Goal: Task Accomplishment & Management: Use online tool/utility

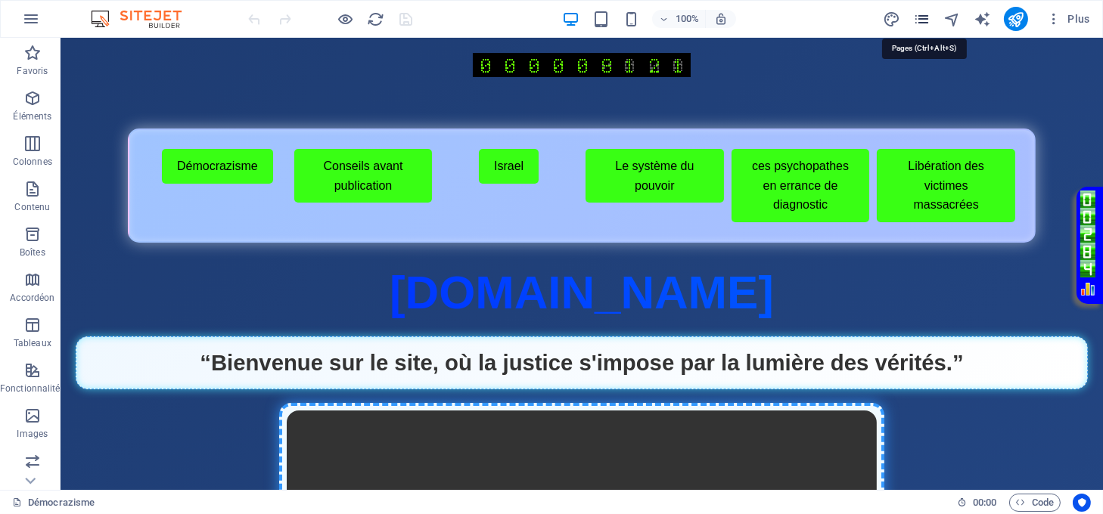
click at [926, 19] on icon "pages" at bounding box center [921, 19] width 17 height 17
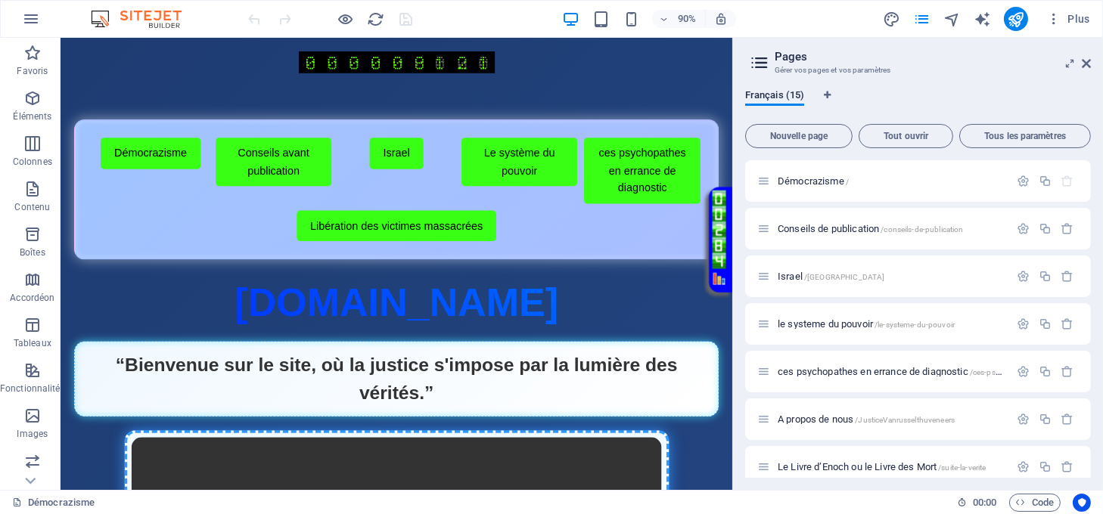
click at [1080, 62] on h2 "Pages" at bounding box center [932, 57] width 316 height 14
click at [1084, 60] on icon at bounding box center [1085, 63] width 9 height 12
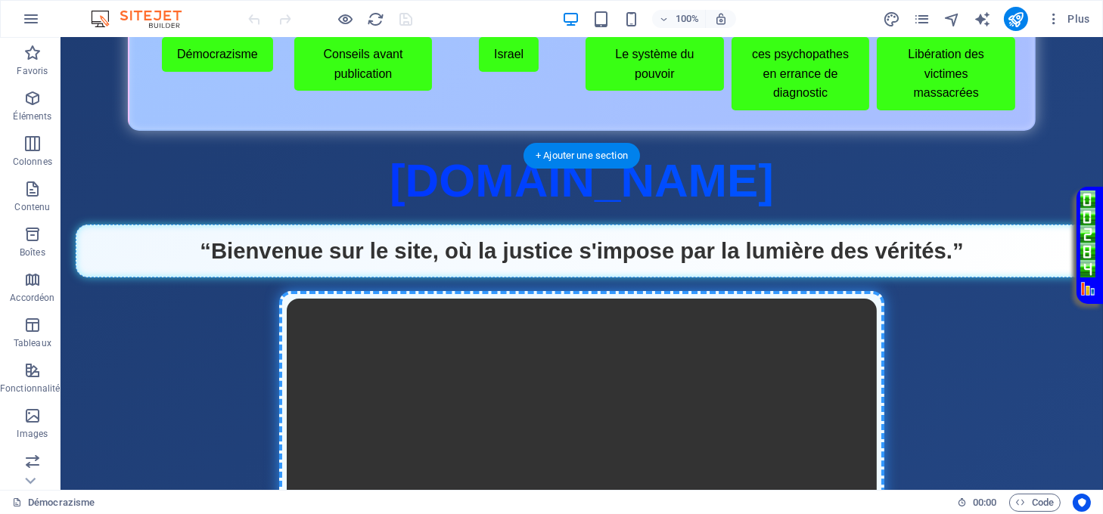
scroll to position [101, 0]
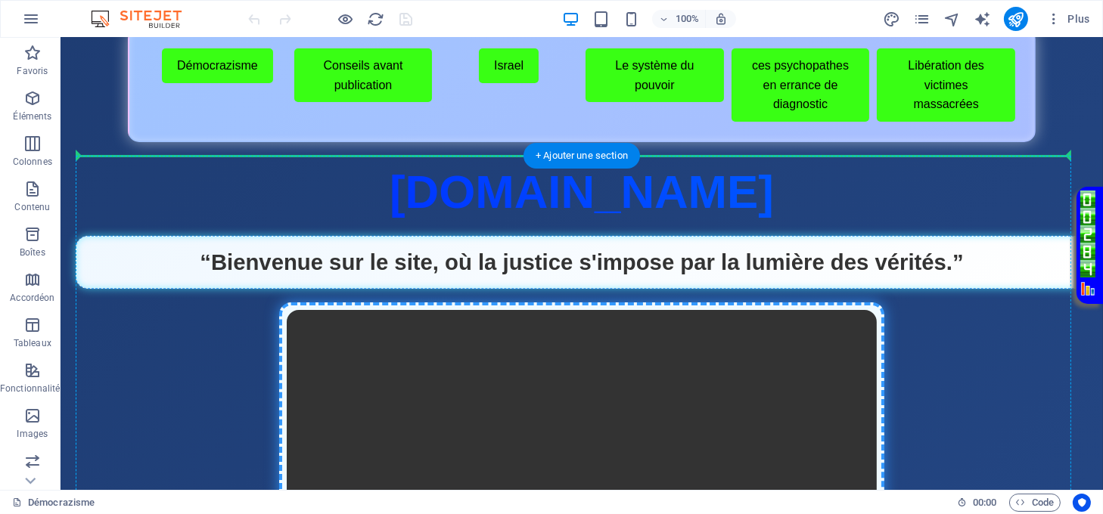
drag, startPoint x: 142, startPoint y: 365, endPoint x: 178, endPoint y: 172, distance: 196.1
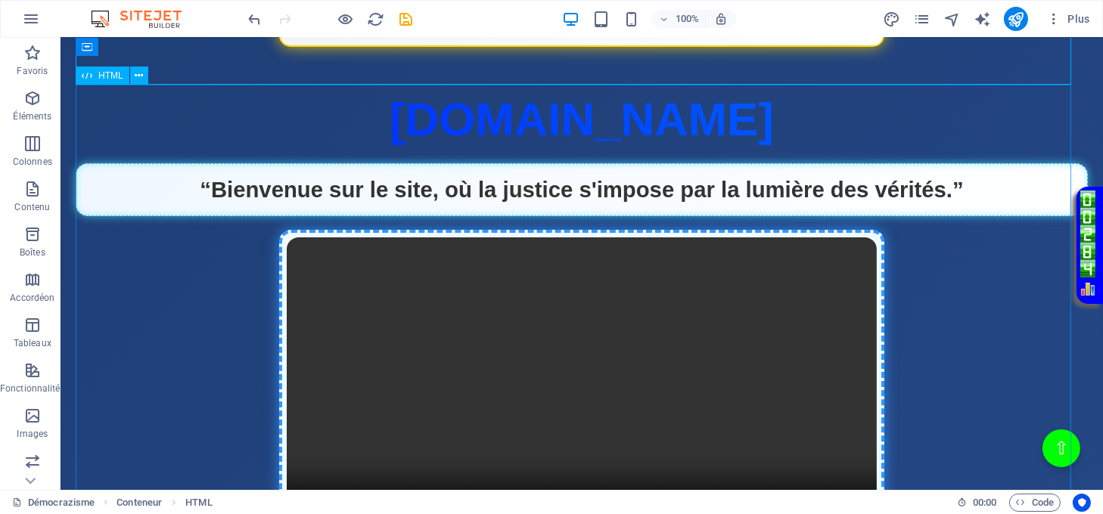
scroll to position [504, 0]
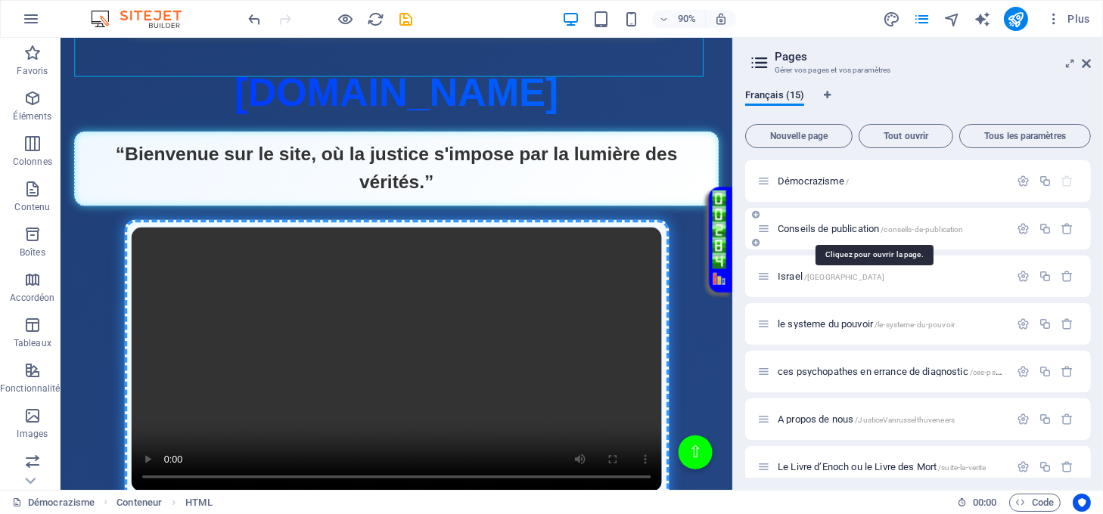
click at [820, 225] on span "Conseils de publication /conseils-de-publication" at bounding box center [870, 228] width 186 height 11
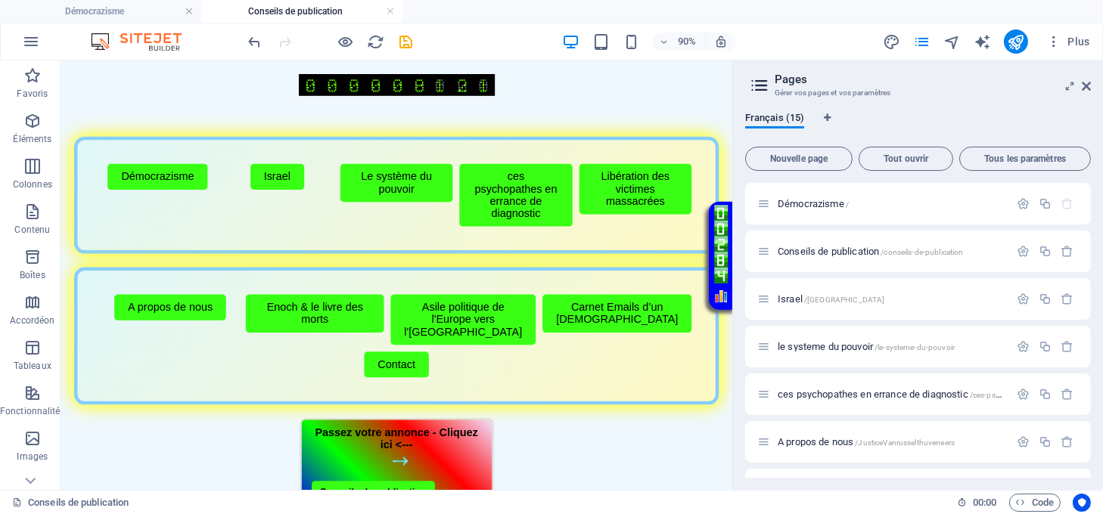
scroll to position [0, 0]
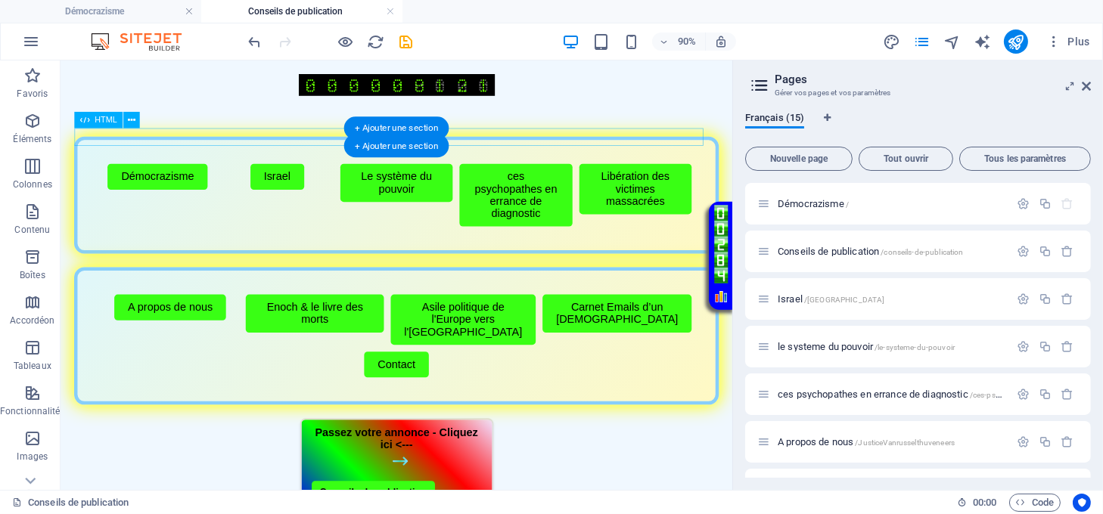
click at [504, 145] on div "Musique automatique à l'ouverture" at bounding box center [434, 145] width 716 height 0
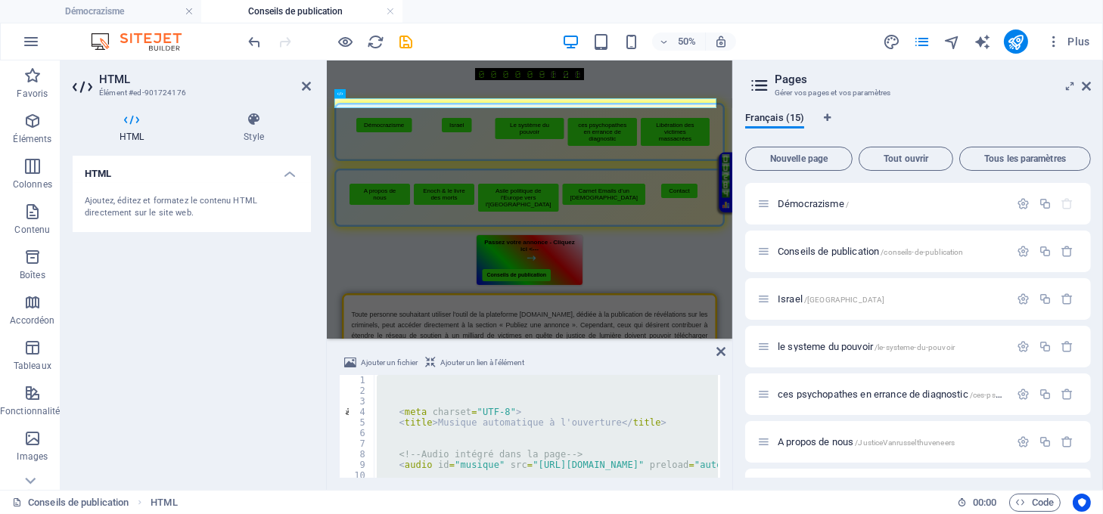
paste textarea "</script>"
type textarea "</script>"
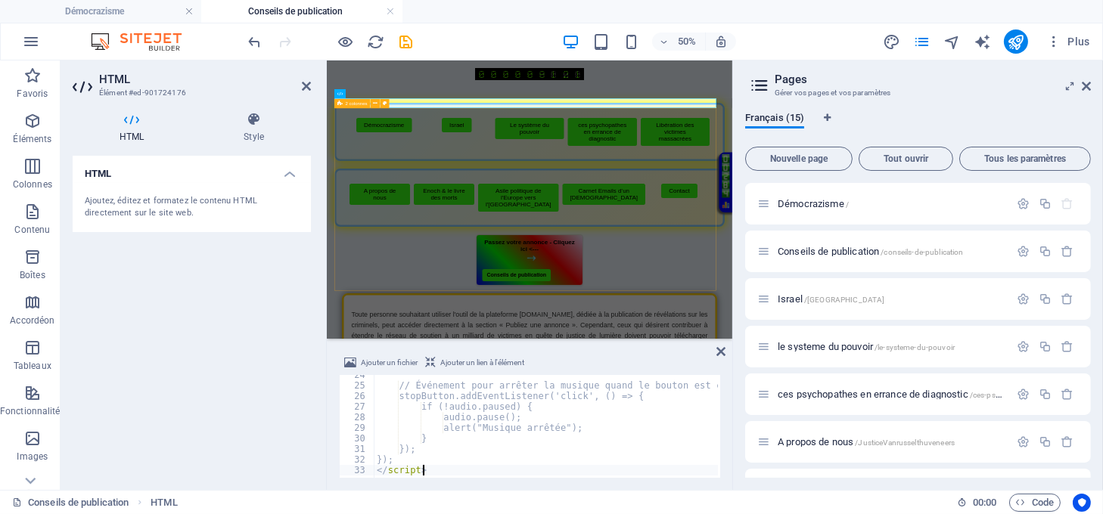
scroll to position [248, 0]
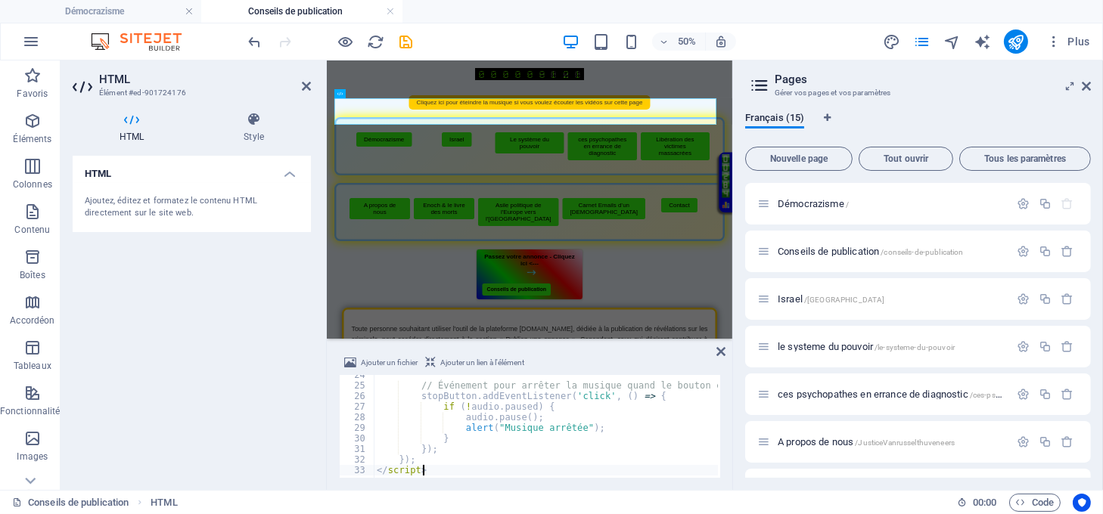
click at [726, 348] on div "Ajouter un fichier Ajouter un lien à l'élément </script> 24 25 26 27 28 29 30 3…" at bounding box center [529, 416] width 405 height 148
click at [722, 349] on icon at bounding box center [720, 352] width 9 height 12
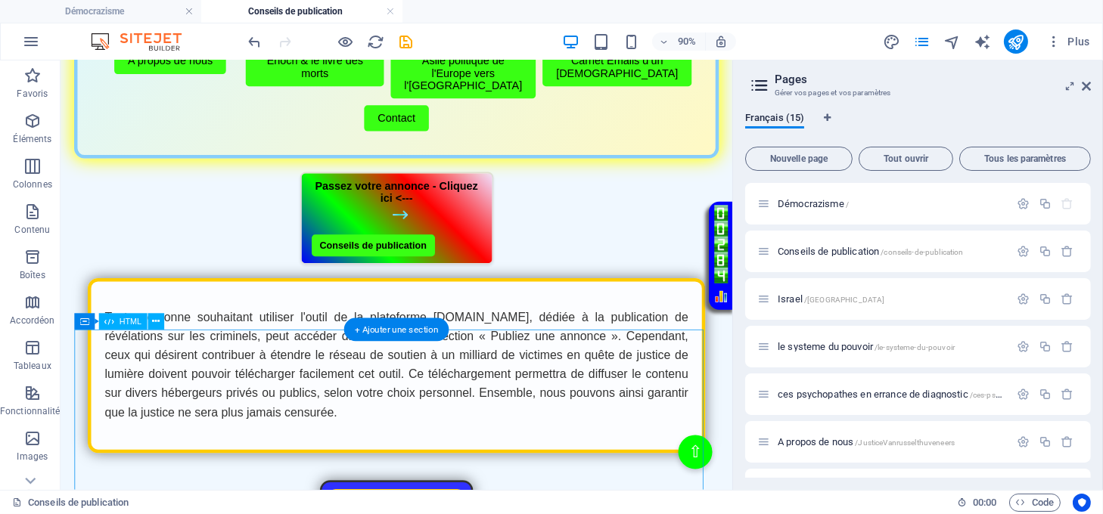
scroll to position [605, 0]
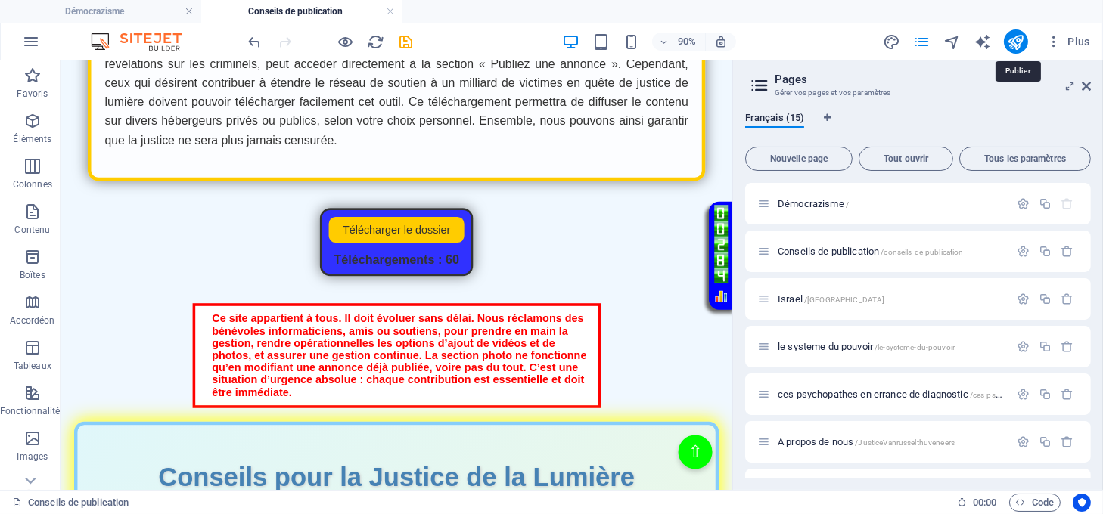
click at [1013, 36] on icon "publish" at bounding box center [1015, 41] width 17 height 17
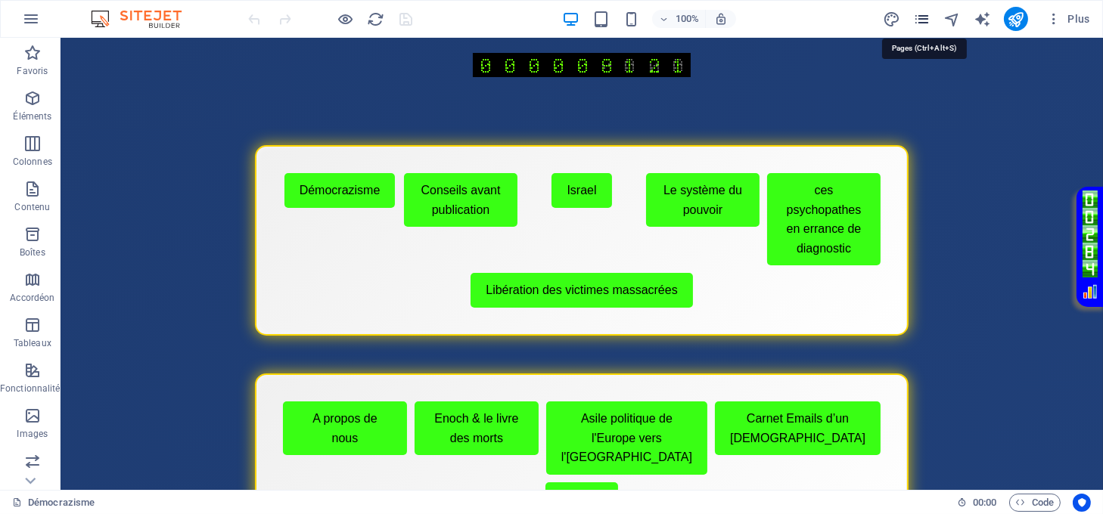
click at [920, 20] on icon "pages" at bounding box center [921, 19] width 17 height 17
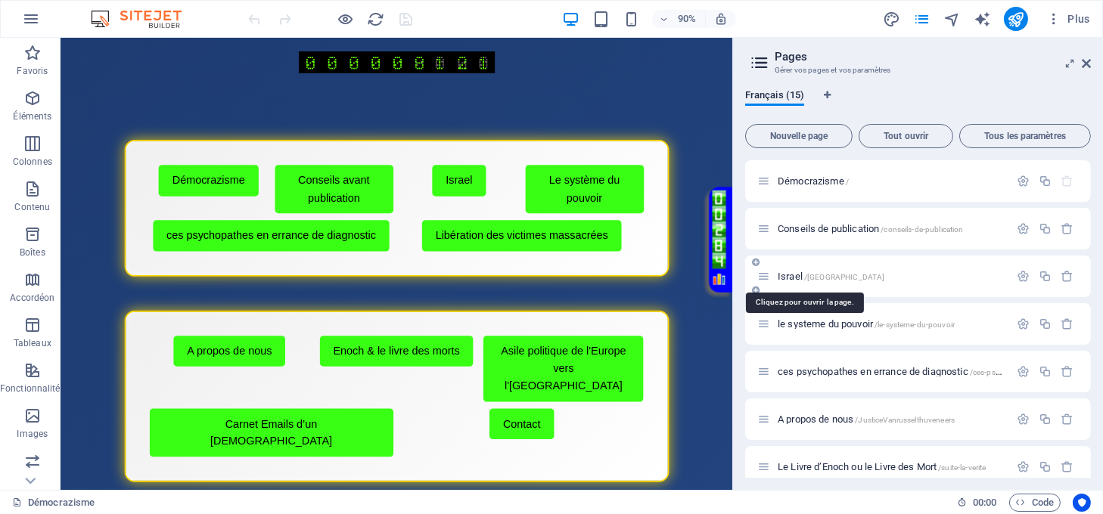
click at [796, 280] on span "Israel /Israel" at bounding box center [830, 276] width 107 height 11
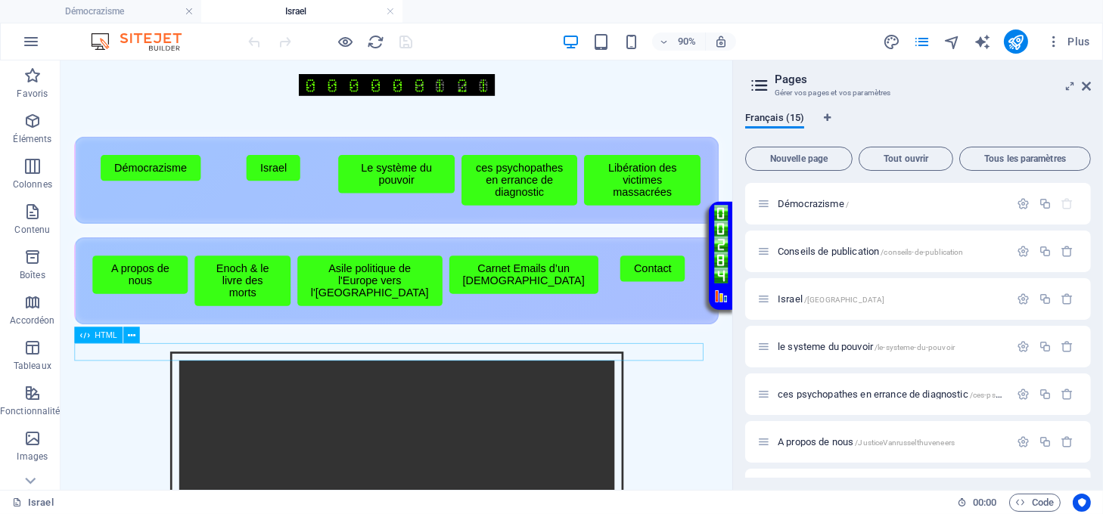
click at [580, 369] on div "Musique automatique à l'ouverture" at bounding box center [434, 369] width 716 height 0
click at [581, 369] on div "Musique automatique à l'ouverture" at bounding box center [434, 369] width 716 height 0
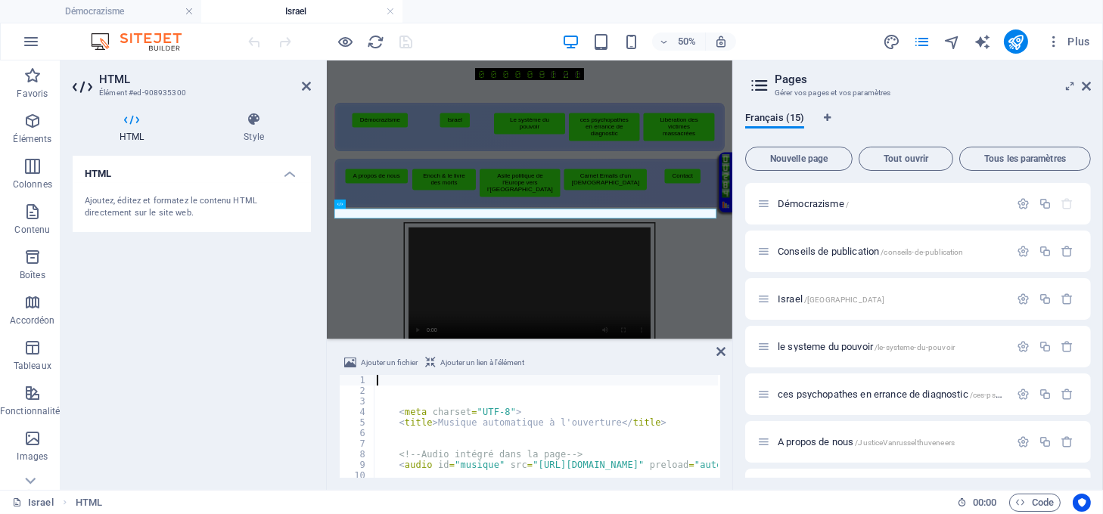
type textarea "<title>Musique automatique à l'ouverture</title>"
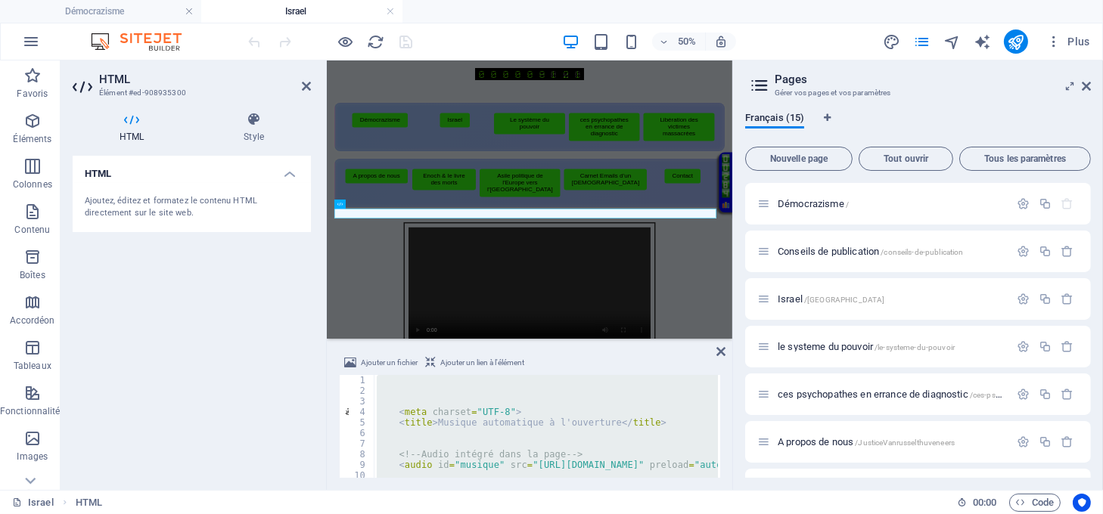
paste textarea "</script>"
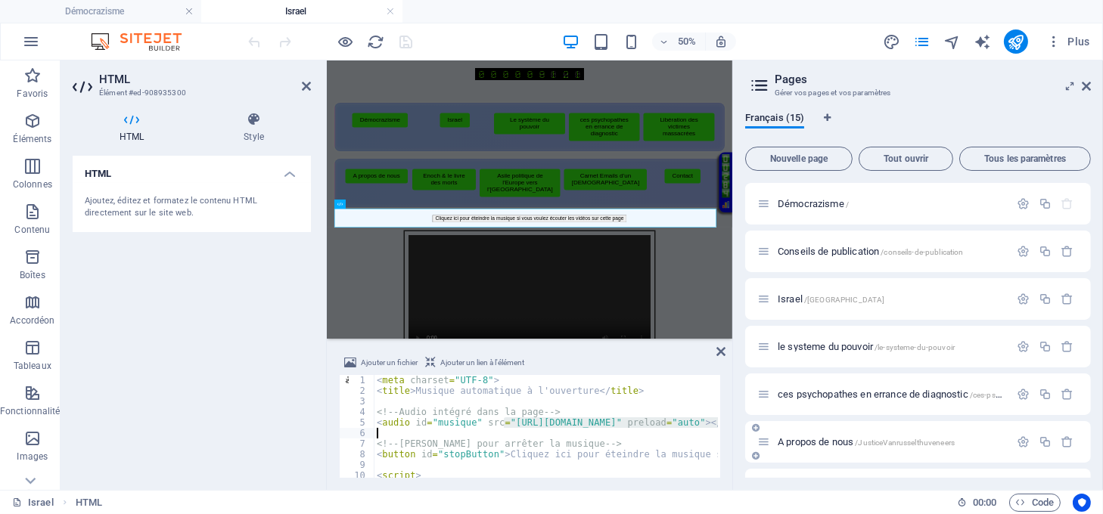
scroll to position [0, 173]
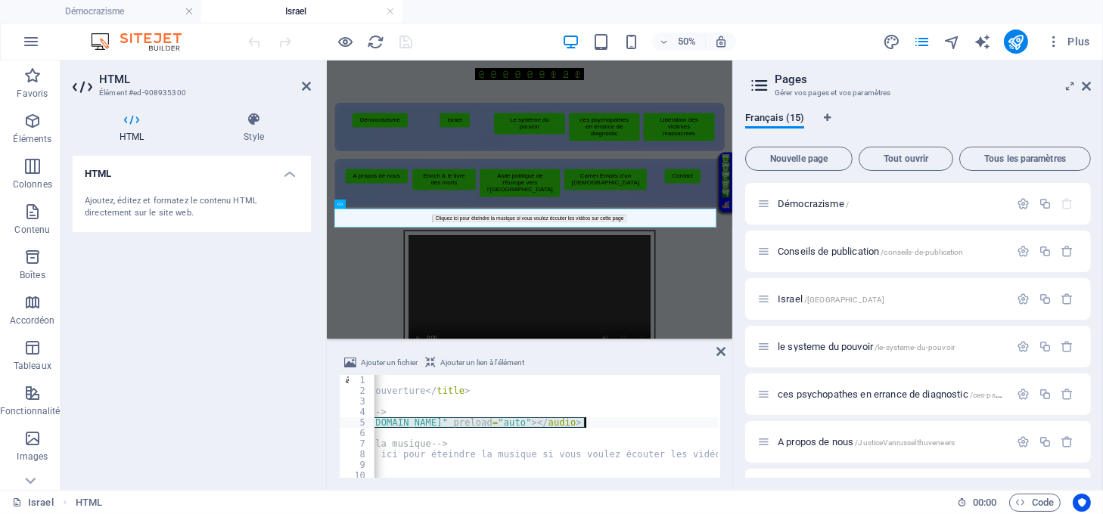
drag, startPoint x: 504, startPoint y: 424, endPoint x: 586, endPoint y: 423, distance: 81.7
click at [586, 423] on div "< meta charset = "UTF-8" > < title > Musique automatique à l'ouverture </ title…" at bounding box center [503, 436] width 607 height 122
paste textarea "democrazisme.com/Israel/Israel"
type textarea "<audio id="musique" src="https://democrazisme.com/Israel/Israel.webm" preload="…"
drag, startPoint x: 659, startPoint y: 40, endPoint x: 1082, endPoint y: 84, distance: 425.0
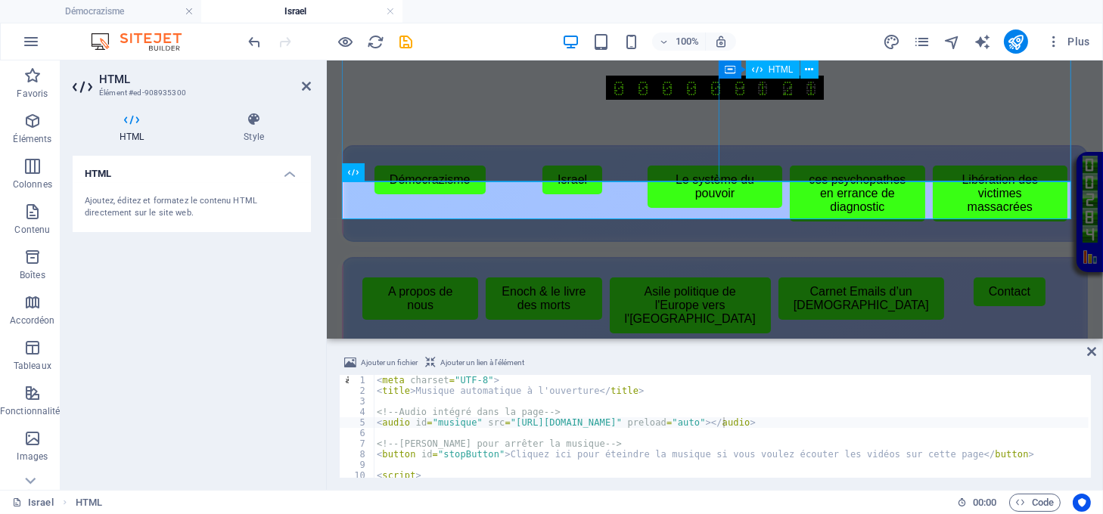
scroll to position [175, 0]
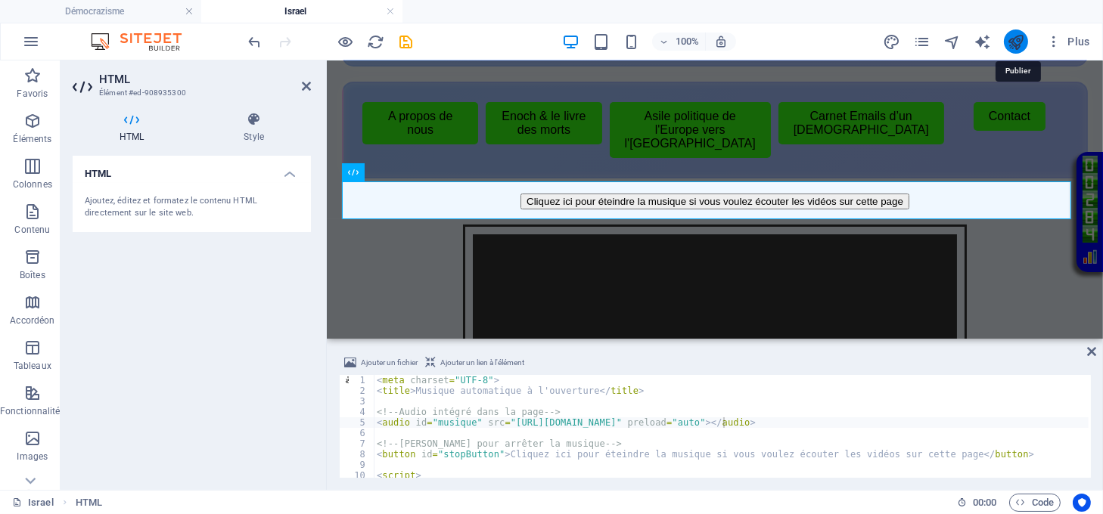
click at [1011, 39] on icon "publish" at bounding box center [1015, 41] width 17 height 17
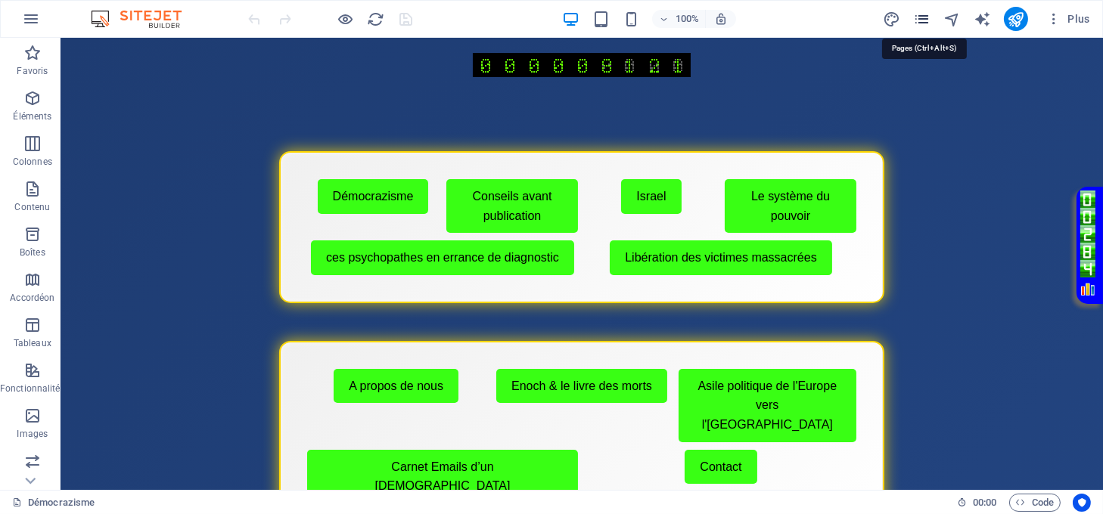
click at [0, 0] on icon "pages" at bounding box center [0, 0] width 0 height 0
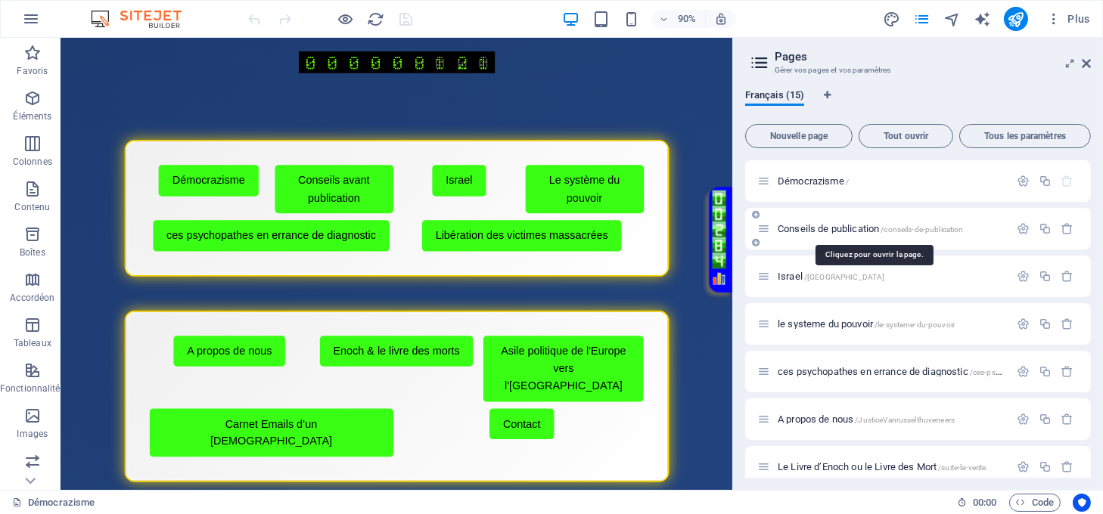
click at [805, 227] on span "Conseils de publication /conseils-de-publication" at bounding box center [870, 228] width 186 height 11
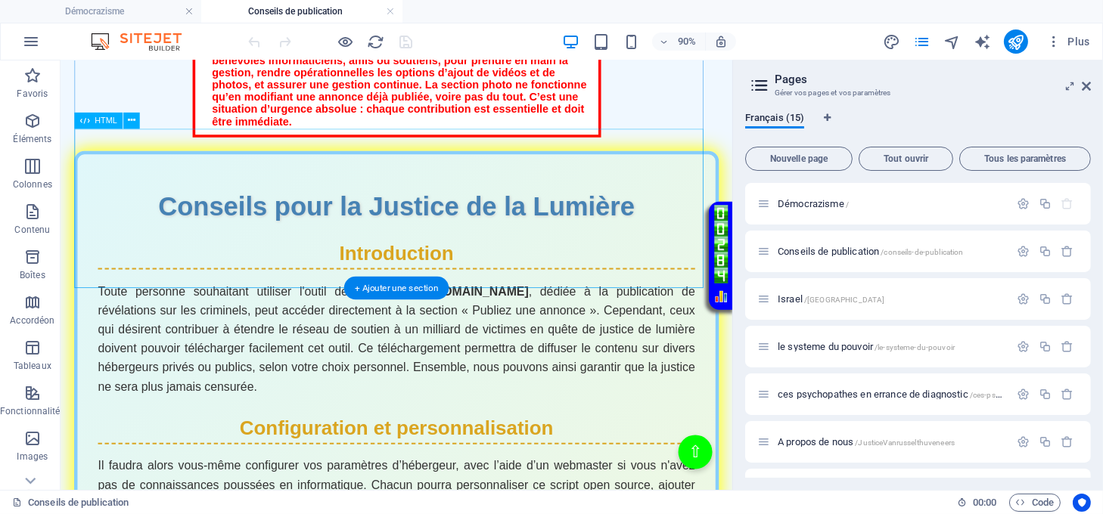
scroll to position [907, 0]
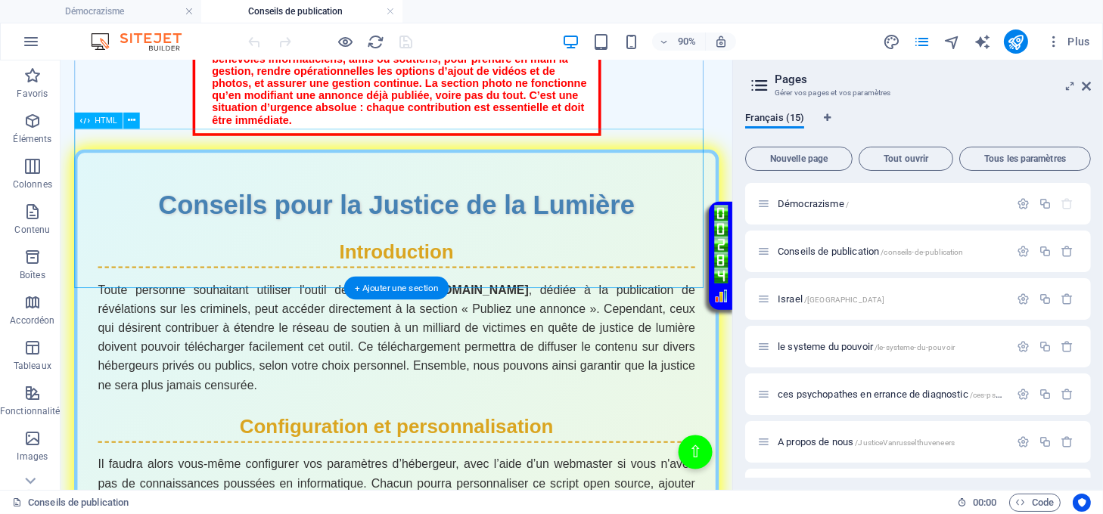
click at [327, 144] on div "Ce site appartient à tous. Il doit évoluer sans délai. Nous réclamons des bénév…" at bounding box center [434, 86] width 716 height 116
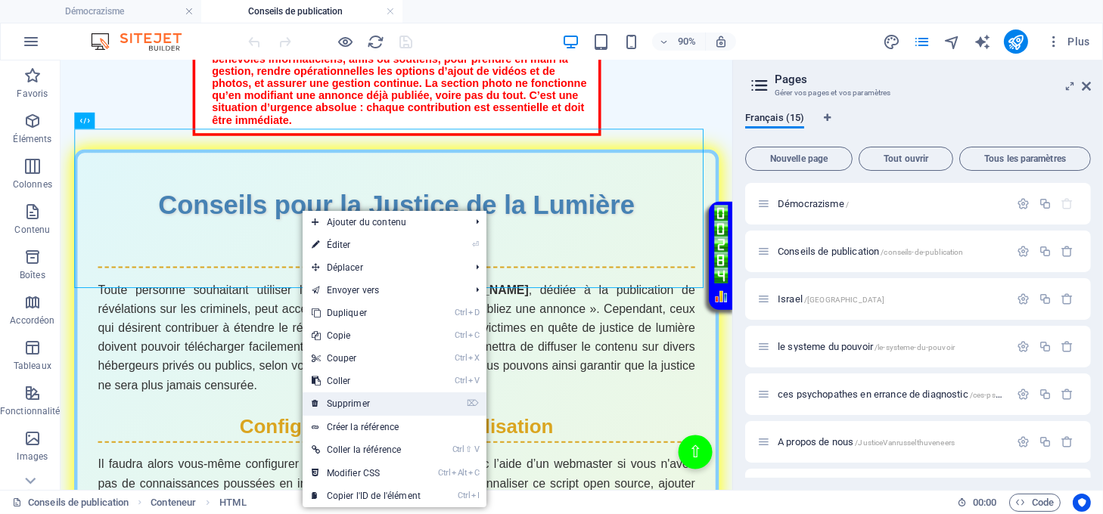
click at [379, 398] on link "⌦ Supprimer" at bounding box center [365, 403] width 127 height 23
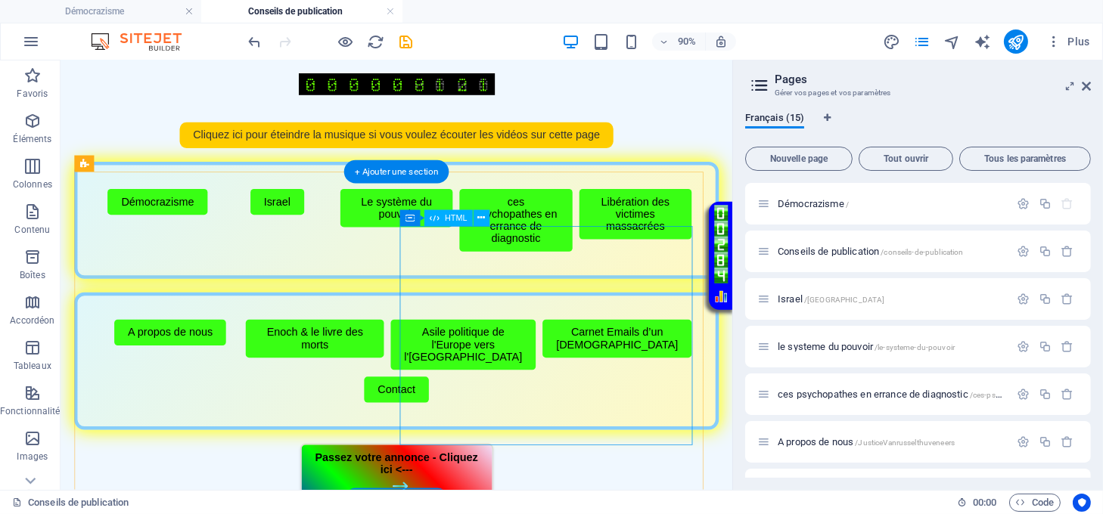
scroll to position [0, 0]
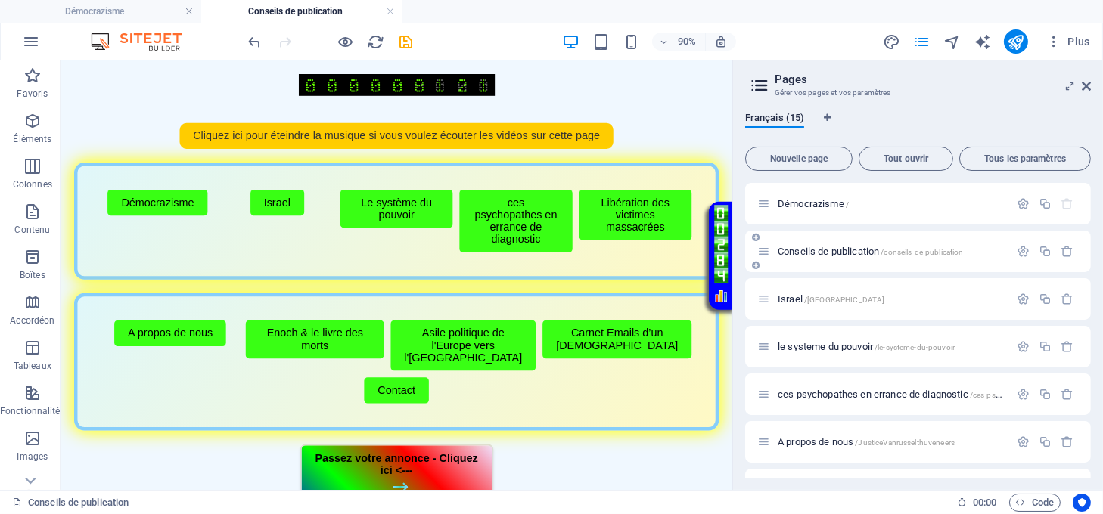
click at [818, 254] on span "Conseils de publication /conseils-de-publication" at bounding box center [870, 251] width 186 height 11
click at [814, 252] on span "Conseils de publication /conseils-de-publication" at bounding box center [870, 251] width 186 height 11
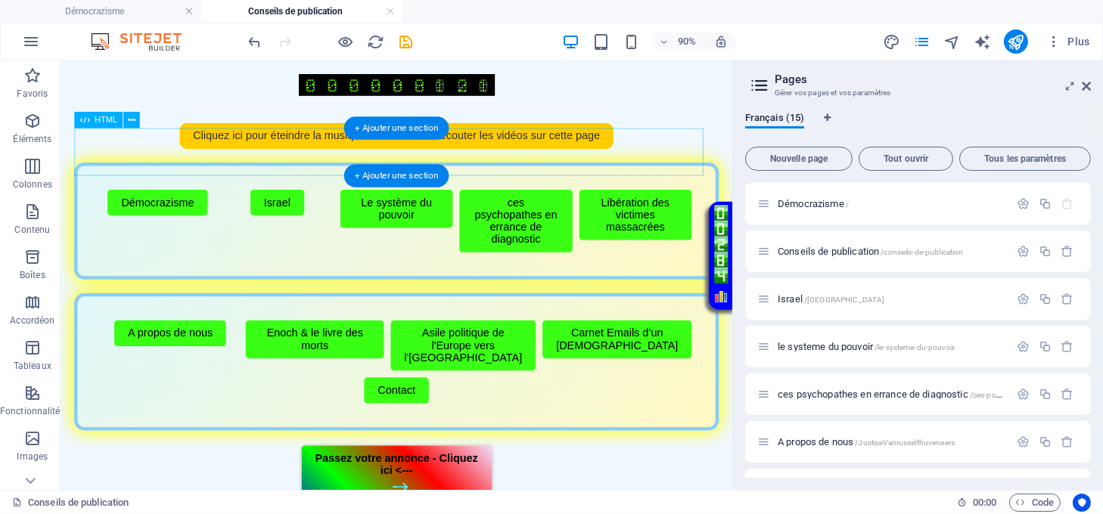
click at [532, 152] on div "Musique automatique à l'ouverture Cliquez ici pour éteindre la musique si vous …" at bounding box center [434, 144] width 716 height 29
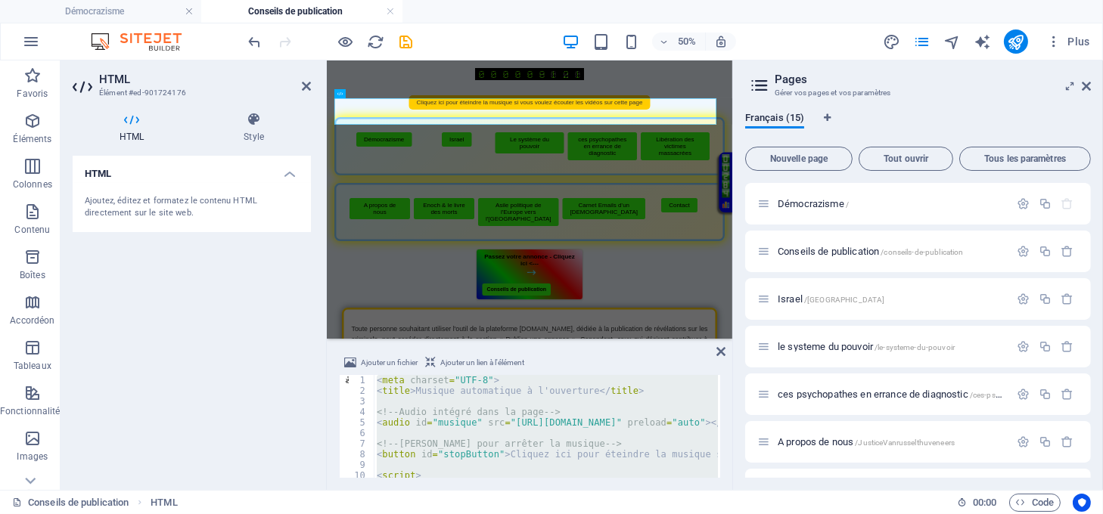
type textarea "</script>"
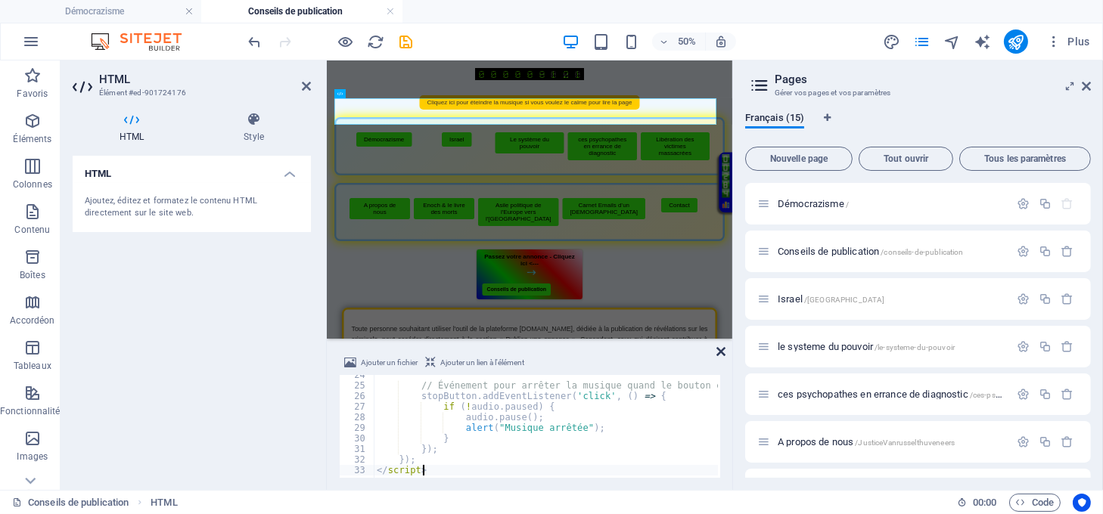
click at [719, 352] on icon at bounding box center [720, 352] width 9 height 12
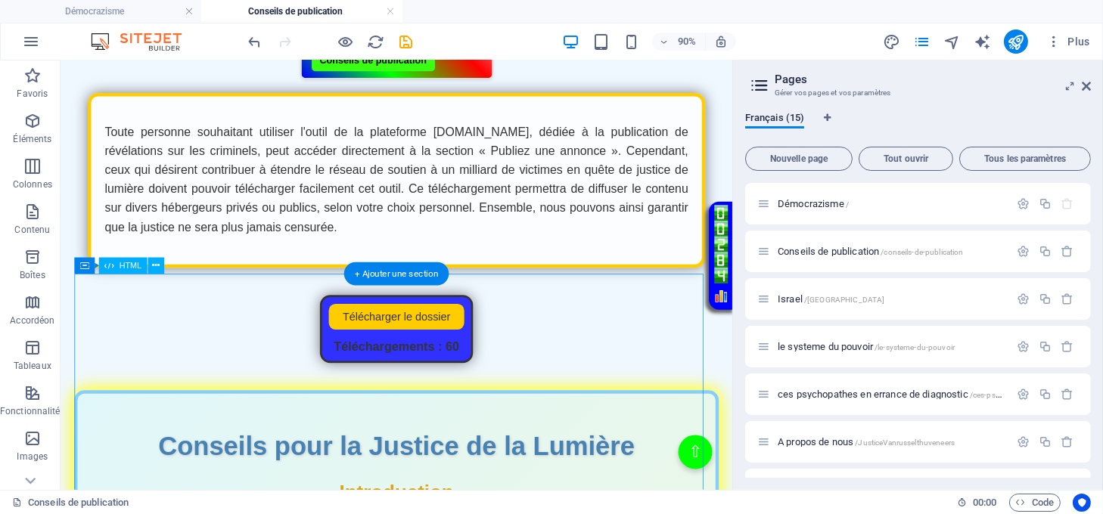
scroll to position [806, 0]
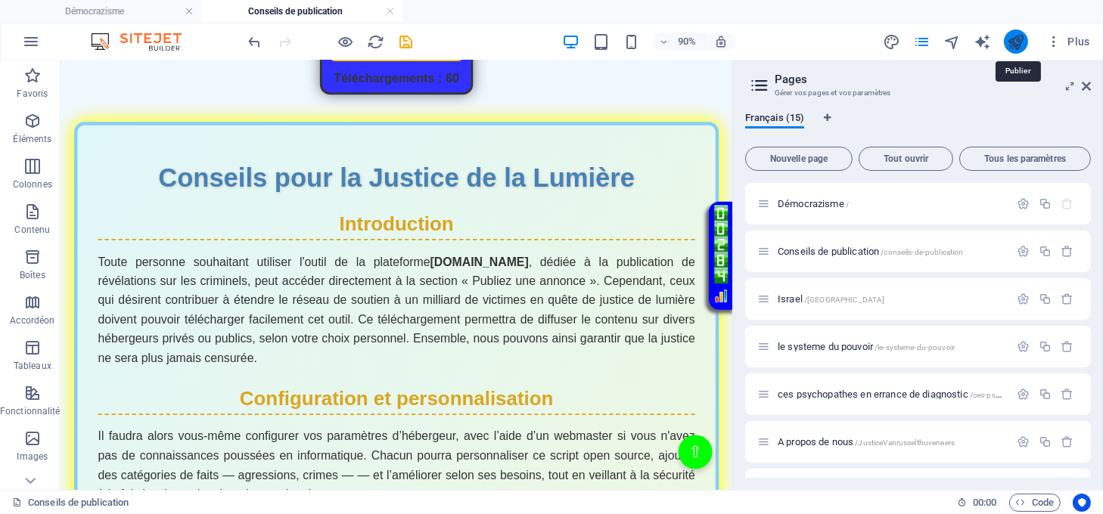
click at [1007, 43] on icon "publish" at bounding box center [1015, 41] width 17 height 17
